Goal: Task Accomplishment & Management: Use online tool/utility

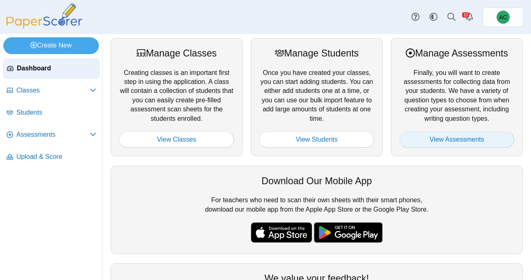
click at [440, 144] on link "View Assessments" at bounding box center [457, 140] width 115 height 16
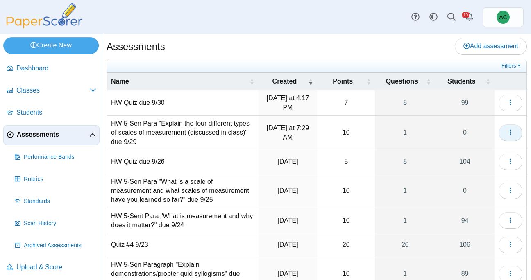
click at [504, 129] on button "button" at bounding box center [511, 133] width 24 height 16
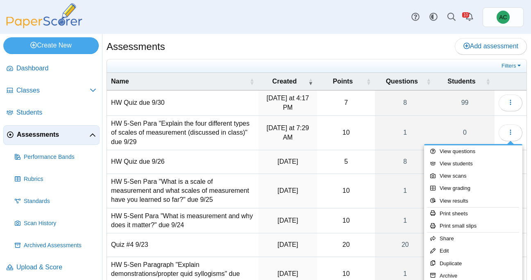
click at [369, 55] on div "Assessments Add assessment" at bounding box center [317, 47] width 421 height 18
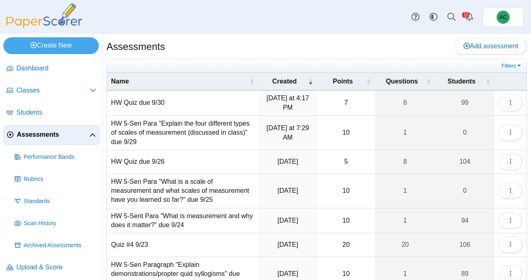
click at [513, 170] on td "Loading…" at bounding box center [511, 161] width 32 height 23
click at [511, 165] on span "button" at bounding box center [511, 161] width 7 height 7
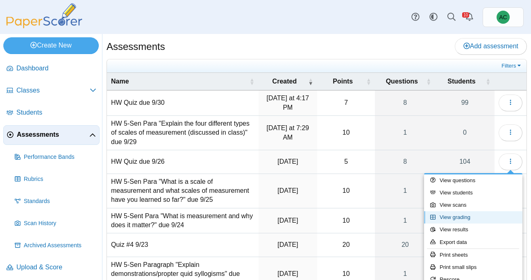
click at [472, 217] on link "View grading" at bounding box center [473, 218] width 98 height 12
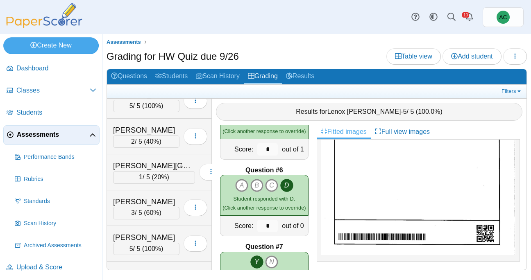
scroll to position [304, 0]
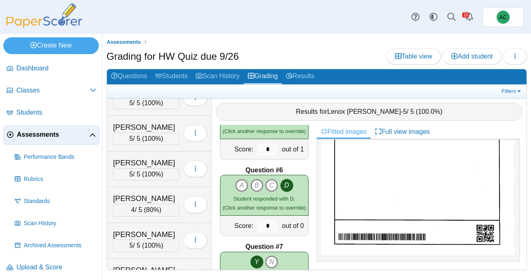
click at [33, 135] on span "Assessments" at bounding box center [53, 134] width 73 height 9
